Goal: Information Seeking & Learning: Learn about a topic

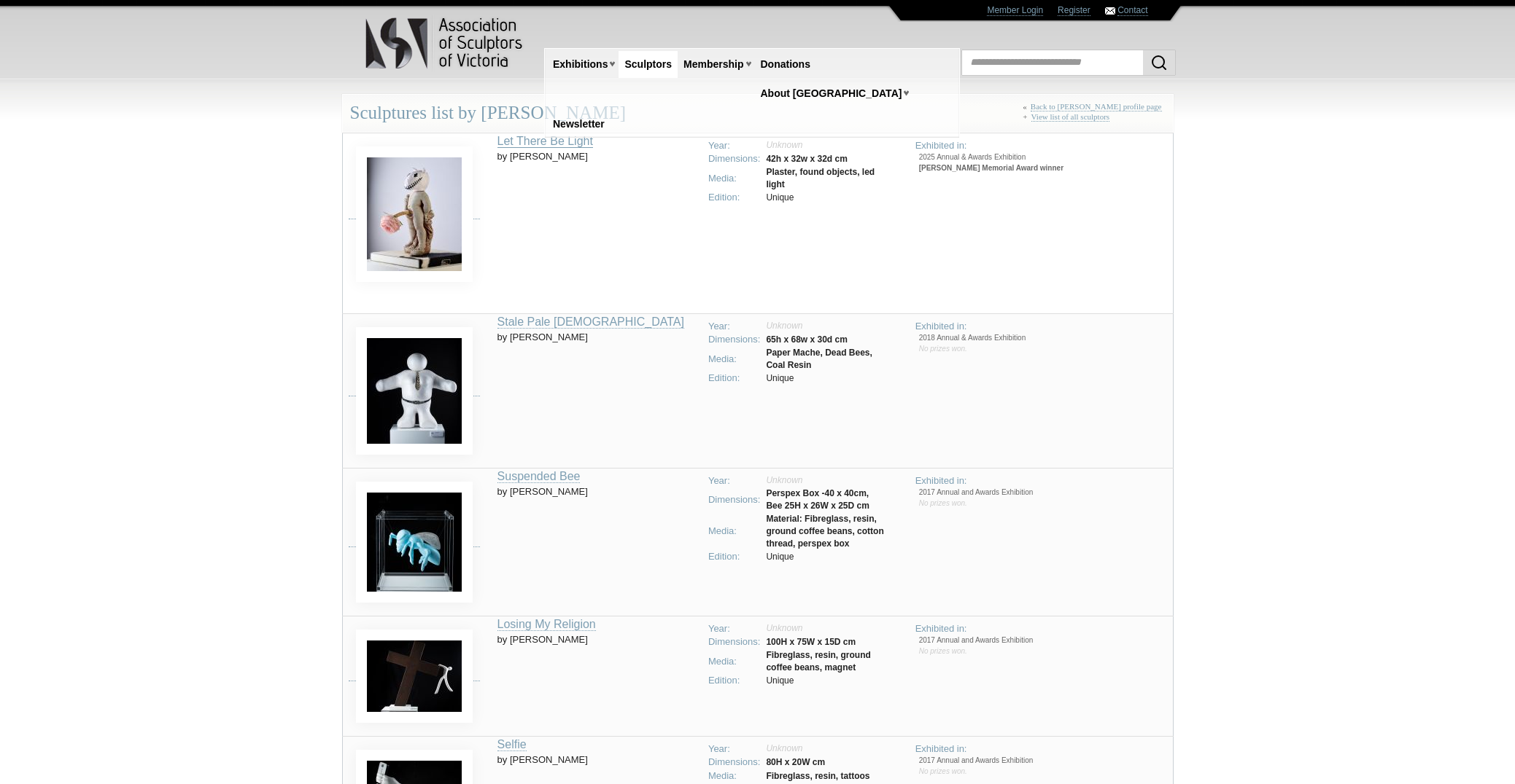
click at [593, 146] on link "Let There Be Light" at bounding box center [545, 141] width 95 height 13
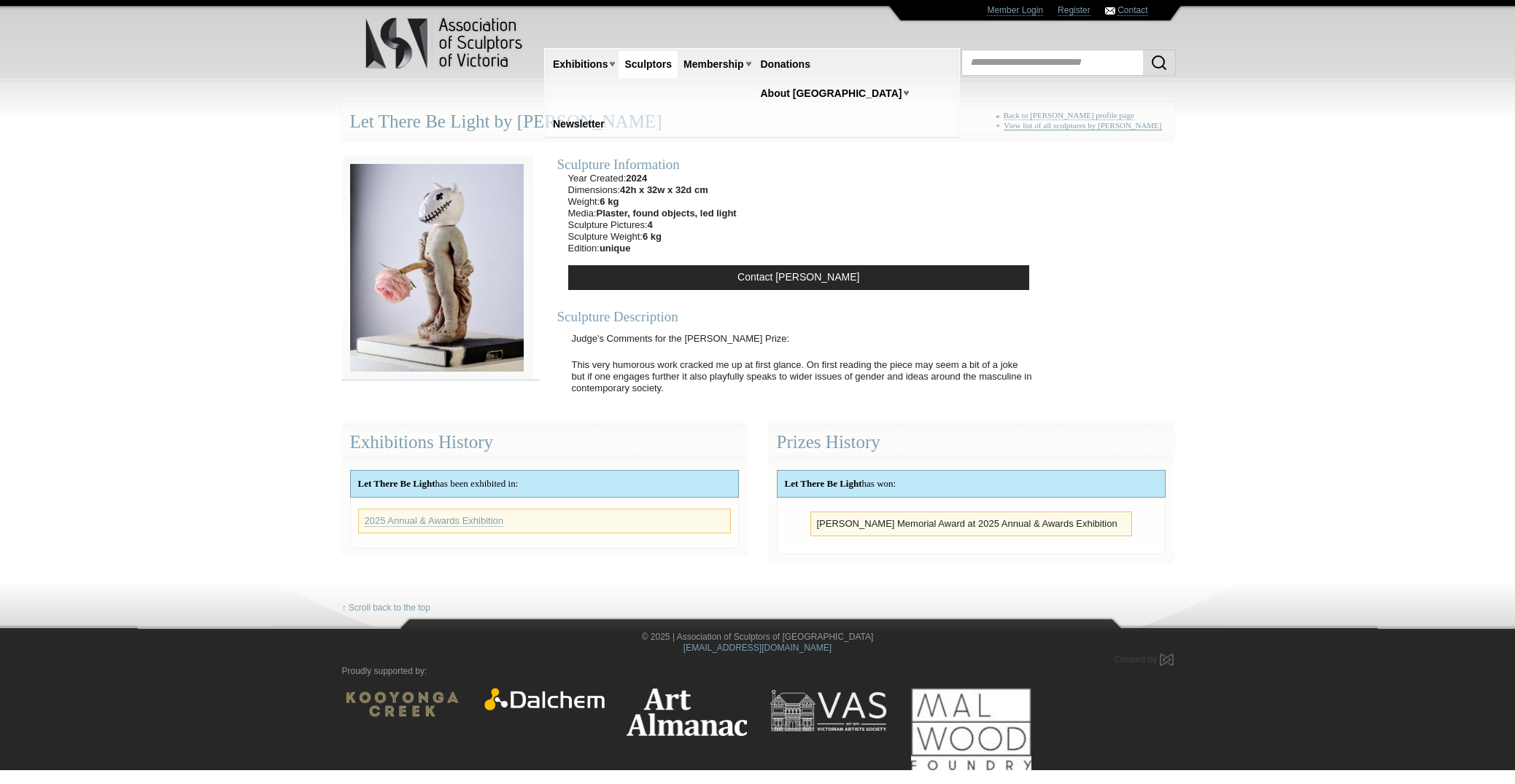
click at [1083, 127] on link "View list of all sculptures by [PERSON_NAME]" at bounding box center [1082, 125] width 158 height 10
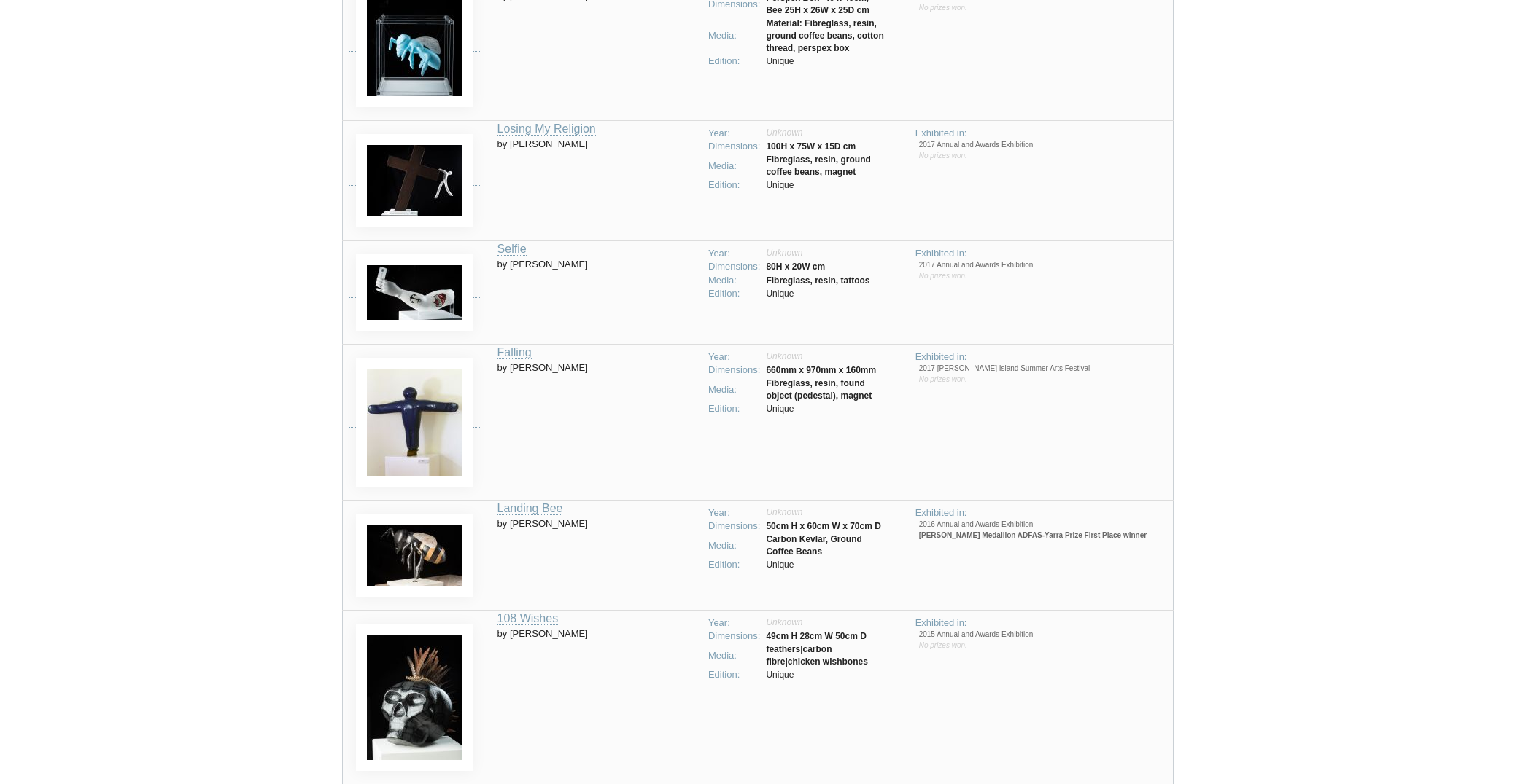
scroll to position [699, 0]
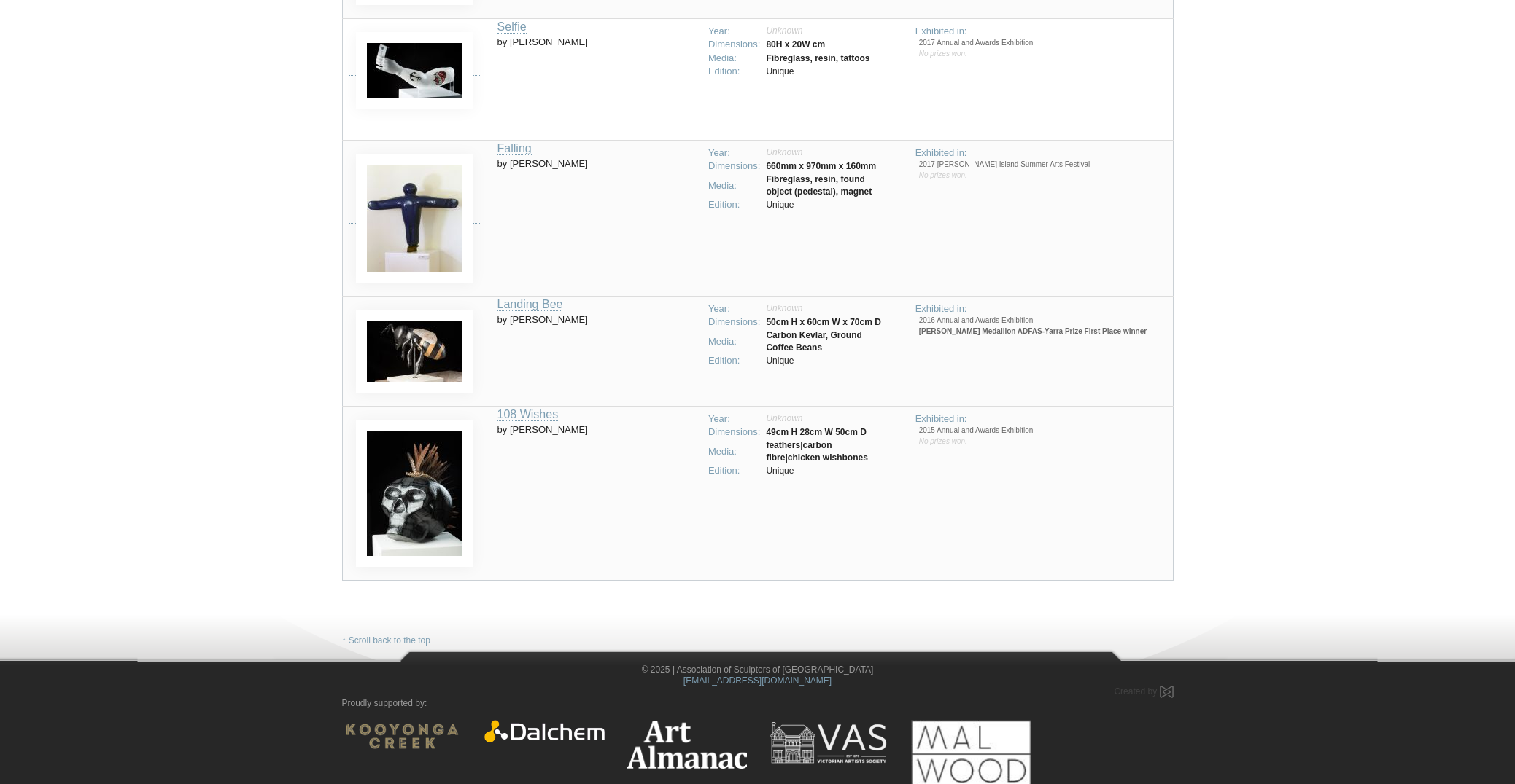
drag, startPoint x: 500, startPoint y: 23, endPoint x: 604, endPoint y: 42, distance: 105.7
click at [600, 44] on tr "Selfie by Chris McDonald Year: Unknown Dimensions: 80H x 20W cm Media: Fibregla…" at bounding box center [757, 79] width 831 height 122
drag, startPoint x: 609, startPoint y: 41, endPoint x: 625, endPoint y: 41, distance: 16.0
click at [611, 41] on td "Selfie by Chris McDonald" at bounding box center [598, 79] width 202 height 122
drag, startPoint x: 624, startPoint y: 41, endPoint x: 497, endPoint y: 34, distance: 127.2
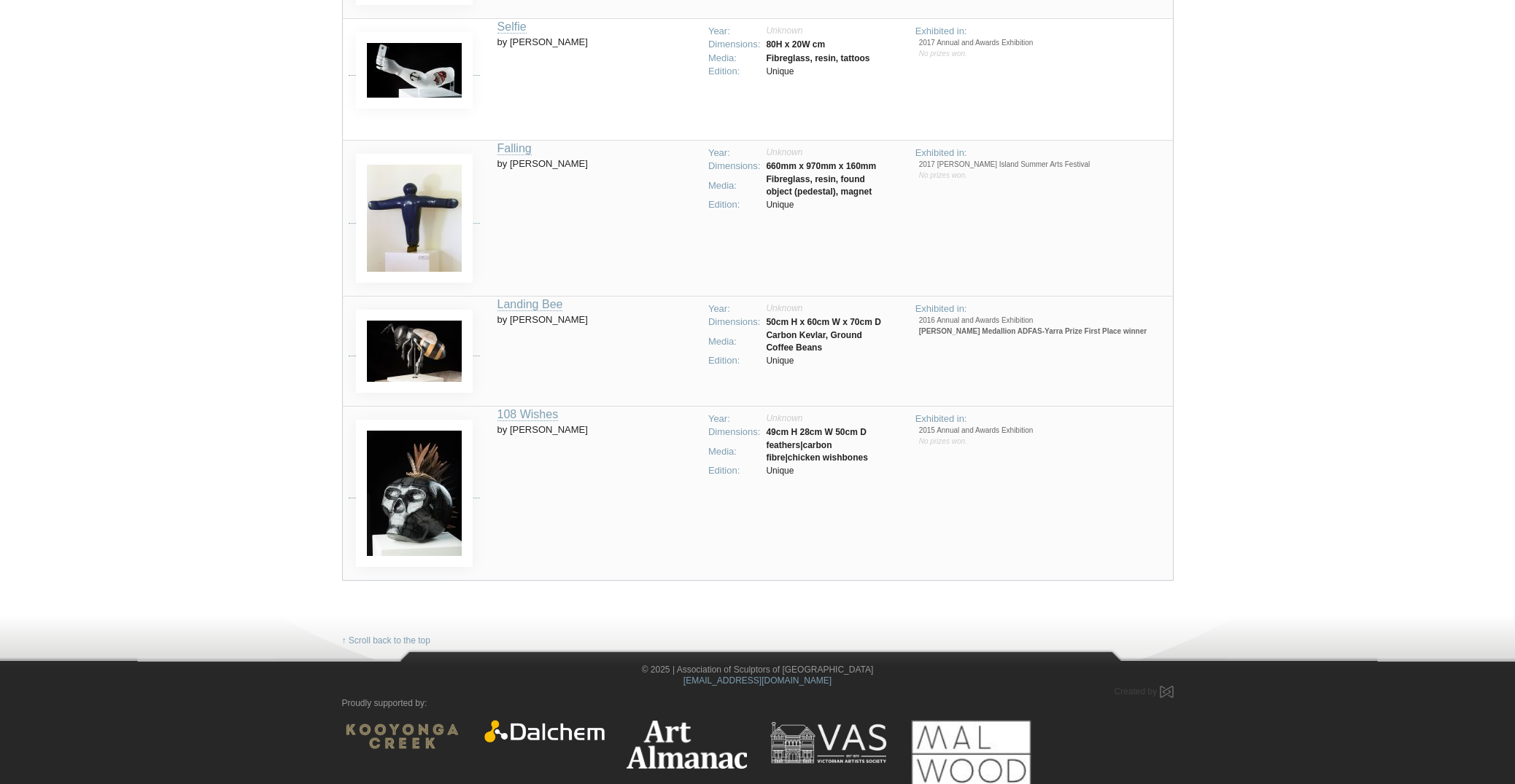
click at [497, 34] on tr "Selfie by Chris McDonald Year: Unknown Dimensions: 80H x 20W cm Media: Fibregla…" at bounding box center [757, 79] width 831 height 122
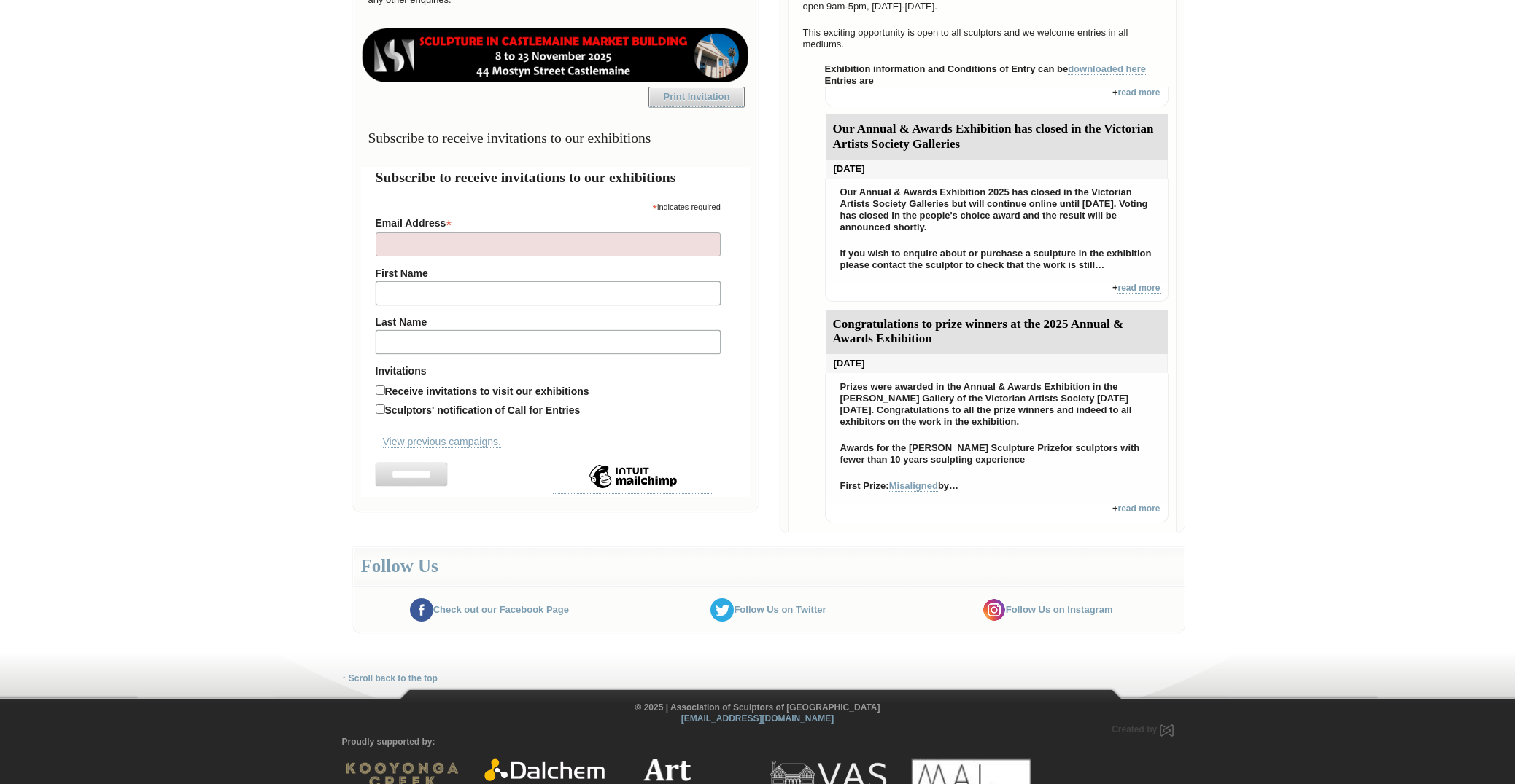
scroll to position [624, 0]
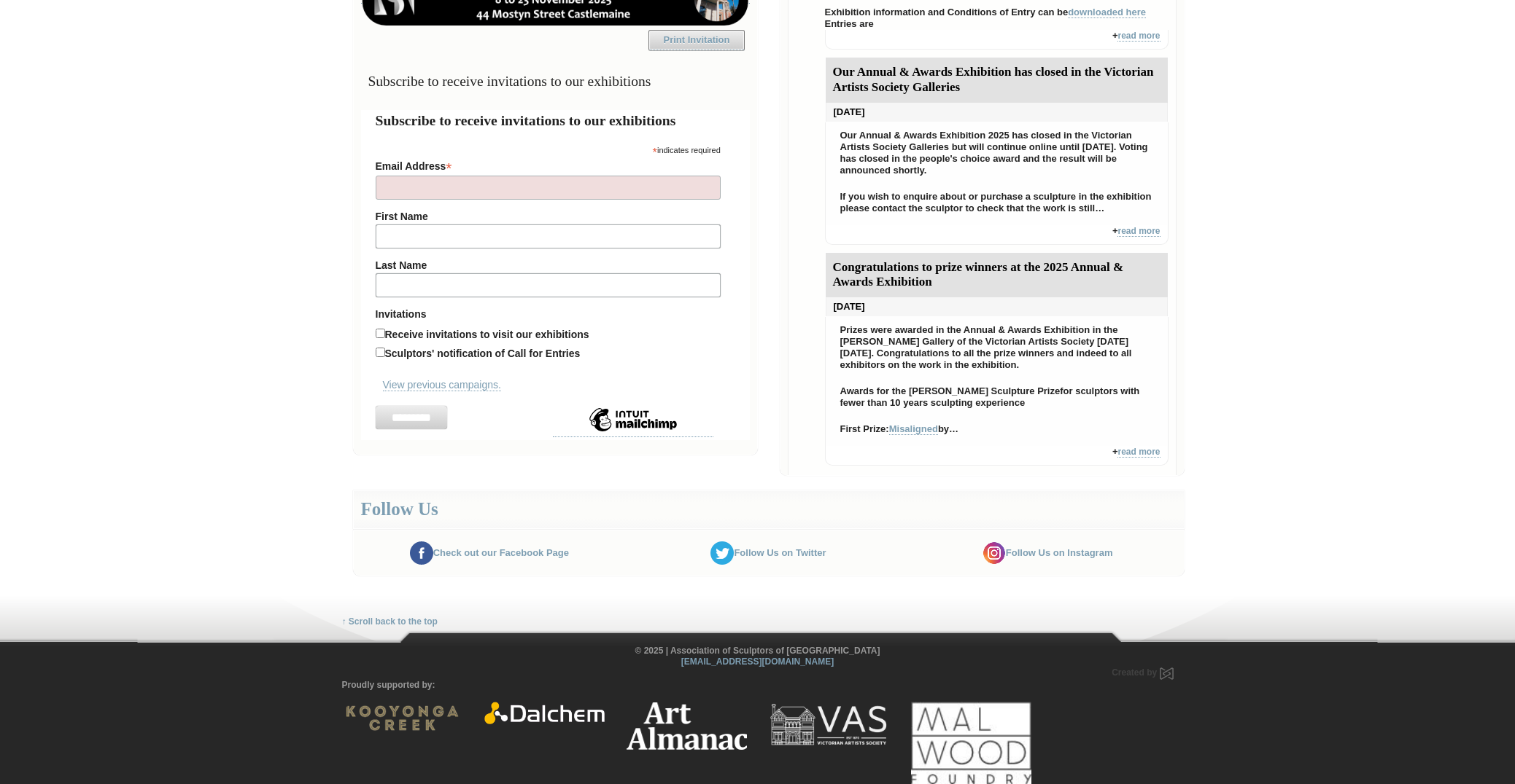
click at [408, 714] on img at bounding box center [402, 718] width 121 height 33
